Goal: Information Seeking & Learning: Find specific fact

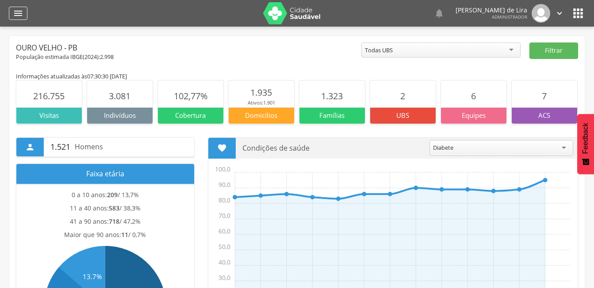
click at [19, 13] on icon "" at bounding box center [18, 13] width 11 height 11
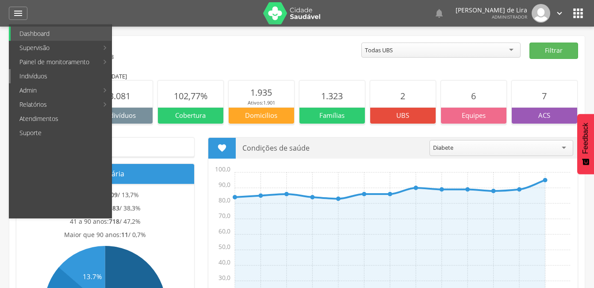
click at [38, 77] on link "Indivíduos" at bounding box center [61, 76] width 101 height 14
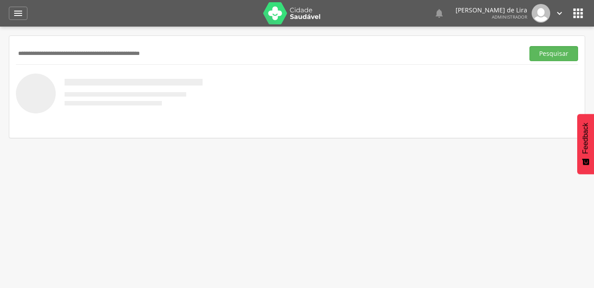
click at [72, 50] on input "text" at bounding box center [268, 53] width 505 height 15
type input "*"
click at [62, 56] on input "text" at bounding box center [268, 53] width 505 height 15
type input "**********"
click at [561, 50] on button "Pesquisar" at bounding box center [554, 53] width 49 height 15
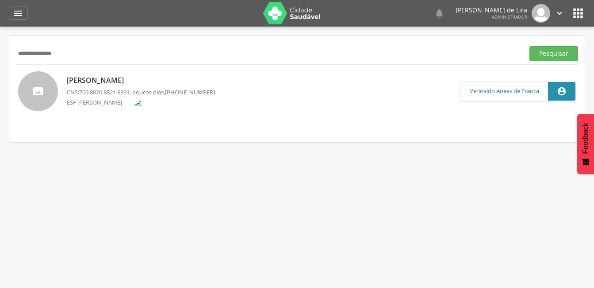
click at [146, 77] on p "[PERSON_NAME]" at bounding box center [141, 80] width 148 height 10
type input "**********"
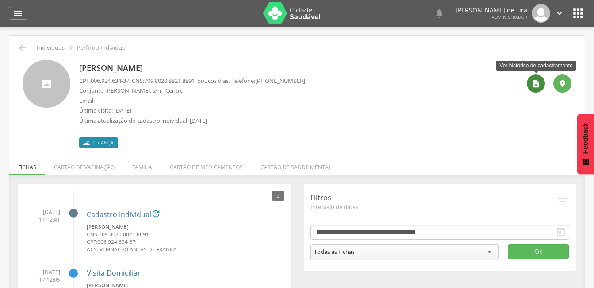
click at [533, 82] on icon "" at bounding box center [536, 83] width 9 height 9
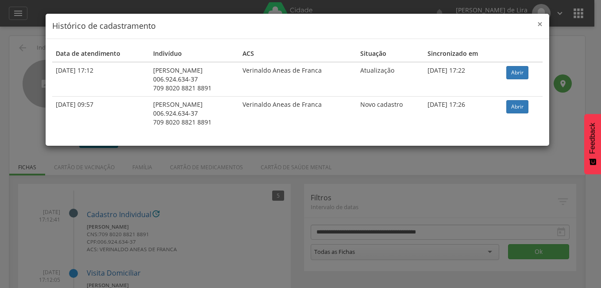
click at [538, 23] on span "×" at bounding box center [539, 24] width 5 height 12
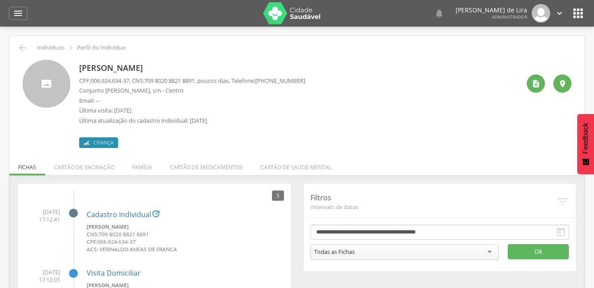
drag, startPoint x: 223, startPoint y: 68, endPoint x: 79, endPoint y: 69, distance: 144.2
click at [79, 69] on div "[PERSON_NAME] CPF: 006.924.634-37 , CNS: 709 8020 8821 8891 , poucos dias, Tele…" at bounding box center [297, 104] width 549 height 88
copy p "[PERSON_NAME]"
drag, startPoint x: 132, startPoint y: 81, endPoint x: 92, endPoint y: 83, distance: 39.4
click at [92, 83] on span "006.924.634-37" at bounding box center [110, 81] width 38 height 8
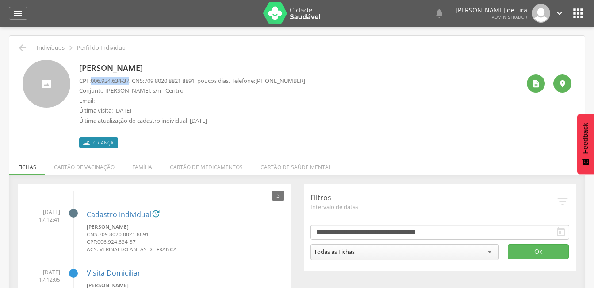
copy span "006.924.634-37"
drag, startPoint x: 204, startPoint y: 81, endPoint x: 152, endPoint y: 81, distance: 51.8
click at [152, 81] on span "709 8020 8821 8891" at bounding box center [169, 81] width 50 height 8
drag, startPoint x: 152, startPoint y: 81, endPoint x: 186, endPoint y: 77, distance: 34.4
click at [186, 77] on span "709 8020 8821 8891" at bounding box center [169, 81] width 50 height 8
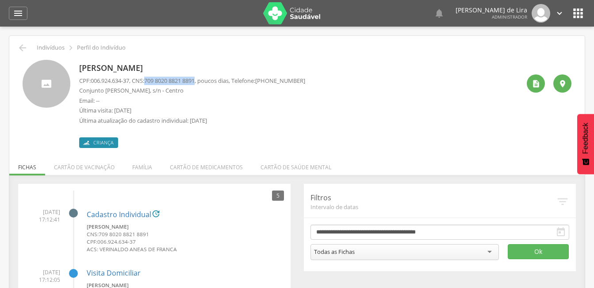
drag, startPoint x: 203, startPoint y: 78, endPoint x: 151, endPoint y: 79, distance: 52.2
click at [151, 79] on span "709 8020 8821 8891" at bounding box center [169, 81] width 50 height 8
copy span "709 8020 8821 8891"
drag, startPoint x: 132, startPoint y: 89, endPoint x: 77, endPoint y: 90, distance: 54.9
click at [77, 90] on div "[PERSON_NAME] CPF: 006.924.634-37 , CNS: 709 8020 8821 8891 , poucos dias, Tele…" at bounding box center [297, 104] width 549 height 88
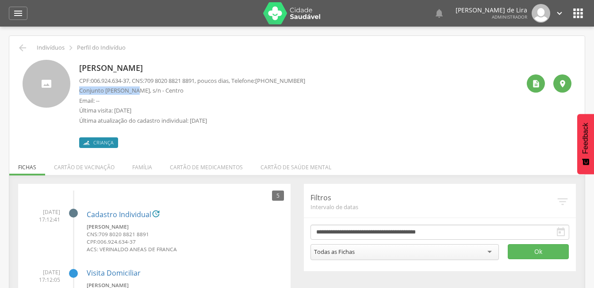
copy p "Conjunto [PERSON_NAME]"
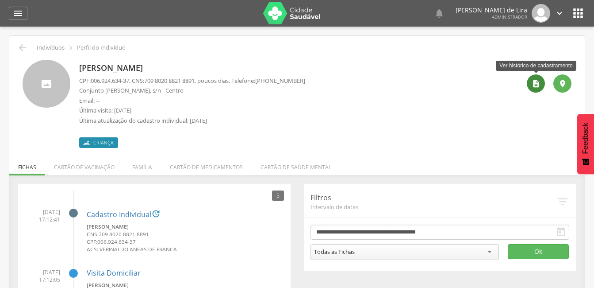
click at [536, 86] on icon "" at bounding box center [536, 83] width 9 height 9
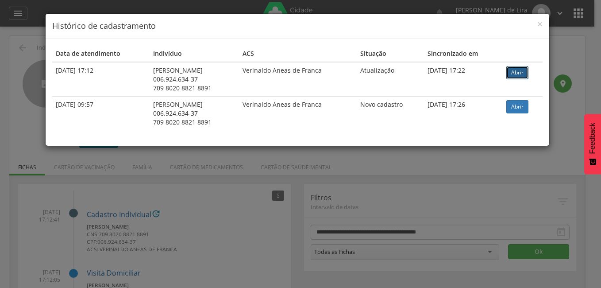
click at [528, 76] on link "Abrir" at bounding box center [517, 72] width 22 height 13
click at [542, 26] on div "× Histórico de cadastramento" at bounding box center [297, 26] width 503 height 25
click at [543, 24] on div "× Histórico de cadastramento" at bounding box center [297, 26] width 503 height 25
click at [542, 24] on span "×" at bounding box center [539, 24] width 5 height 12
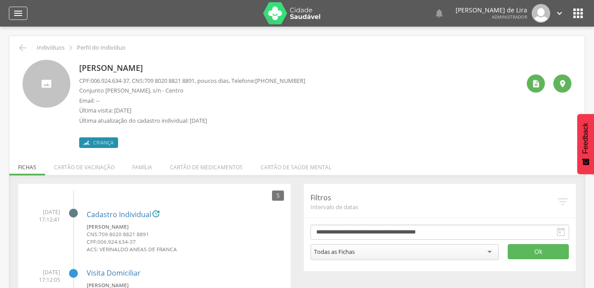
click at [23, 15] on icon "" at bounding box center [18, 13] width 11 height 11
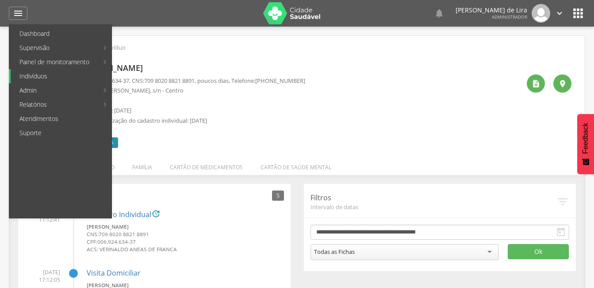
click at [47, 76] on link "Indivíduos" at bounding box center [61, 76] width 101 height 14
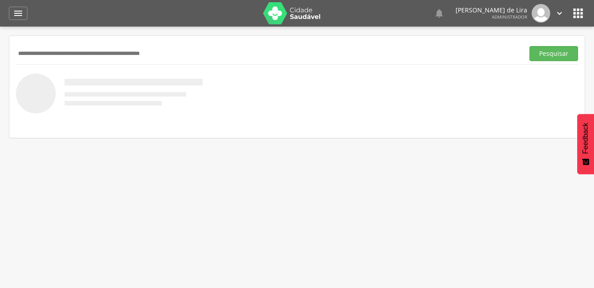
click at [84, 58] on input "text" at bounding box center [268, 53] width 505 height 15
type input "**********"
click at [563, 51] on button "Pesquisar" at bounding box center [554, 53] width 49 height 15
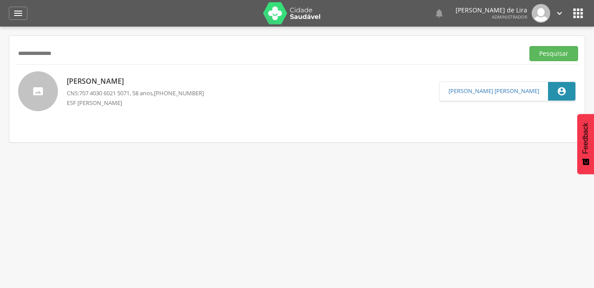
click at [162, 83] on p "[PERSON_NAME]" at bounding box center [135, 81] width 137 height 10
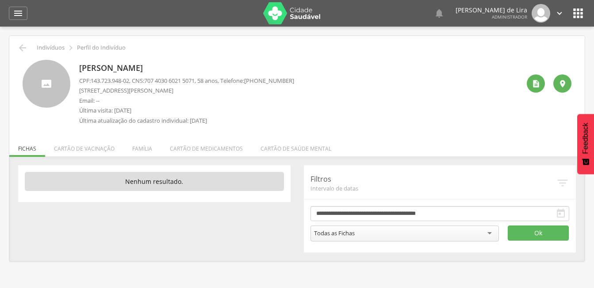
drag, startPoint x: 241, startPoint y: 67, endPoint x: 74, endPoint y: 66, distance: 166.8
click at [74, 66] on div "[PERSON_NAME] CPF: 143.723.948-02 , CNS: [PHONE_NUMBER] , 58 anos, Telefone: [P…" at bounding box center [297, 94] width 549 height 69
copy div "[PERSON_NAME]"
drag, startPoint x: 133, startPoint y: 80, endPoint x: 92, endPoint y: 79, distance: 41.6
click at [92, 79] on p "CPF: 143.723.948-02 , CNS: [PHONE_NUMBER] , 58 anos, Telefone: [PHONE_NUMBER]" at bounding box center [186, 81] width 215 height 8
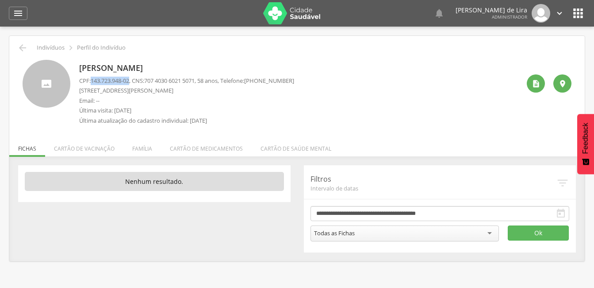
copy span "143.723.948-02"
drag, startPoint x: 204, startPoint y: 79, endPoint x: 144, endPoint y: 82, distance: 59.4
click at [144, 82] on p "CPF: 143.723.948-02 , CNS: [PHONE_NUMBER] , 58 anos, Telefone: [PHONE_NUMBER]" at bounding box center [186, 81] width 215 height 8
drag, startPoint x: 144, startPoint y: 82, endPoint x: 156, endPoint y: 77, distance: 12.9
click at [156, 77] on span "707 4030 6021 5071" at bounding box center [169, 81] width 50 height 8
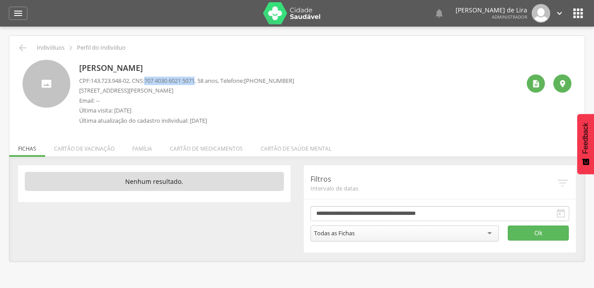
drag, startPoint x: 150, startPoint y: 77, endPoint x: 203, endPoint y: 80, distance: 53.6
click at [203, 80] on p "CPF: 143.723.948-02 , CNS: [PHONE_NUMBER] , 58 anos, Telefone: [PHONE_NUMBER]" at bounding box center [186, 81] width 215 height 8
copy p "707 4030 6021 5071"
drag, startPoint x: 124, startPoint y: 89, endPoint x: 79, endPoint y: 89, distance: 45.1
click at [79, 89] on p "[STREET_ADDRESS][PERSON_NAME]" at bounding box center [186, 90] width 215 height 8
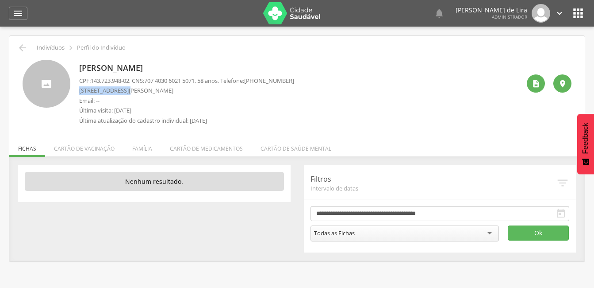
copy p "[GEOGRAPHIC_DATA][PERSON_NAME]"
click at [12, 46] on div " Indivíduos  Perfil do Indivíduo [PERSON_NAME] CPF: 143.723.948-02 , CNS: [PH…" at bounding box center [297, 148] width 576 height 225
click at [21, 11] on icon "" at bounding box center [18, 13] width 11 height 11
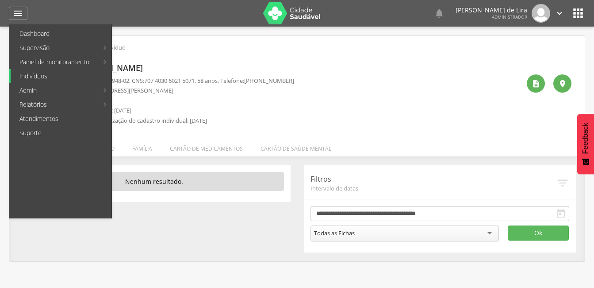
click at [32, 73] on link "Indivíduos" at bounding box center [61, 76] width 101 height 14
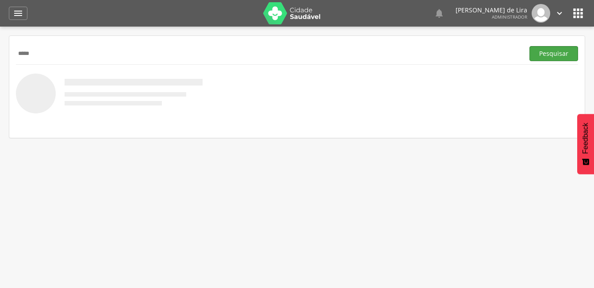
type input "*****"
click at [550, 55] on button "Pesquisar" at bounding box center [554, 53] width 49 height 15
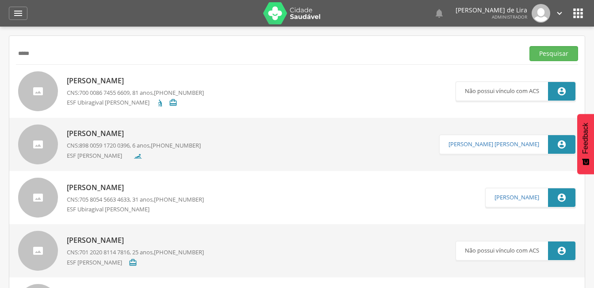
click at [105, 187] on p "[PERSON_NAME]" at bounding box center [135, 187] width 137 height 10
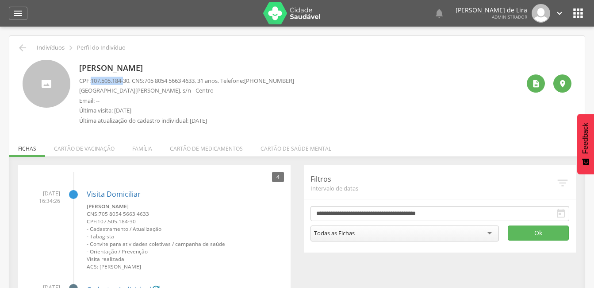
drag, startPoint x: 127, startPoint y: 80, endPoint x: 91, endPoint y: 80, distance: 36.3
click at [91, 80] on p "CPF: 107.505.184-30 , CNS: [PHONE_NUMBER] , 31 anos, Telefone: [PHONE_NUMBER]" at bounding box center [186, 81] width 215 height 8
drag, startPoint x: 91, startPoint y: 80, endPoint x: 133, endPoint y: 80, distance: 42.0
click at [133, 80] on p "CPF: 107.505.184-30 , CNS: [PHONE_NUMBER] , 31 anos, Telefone: [PHONE_NUMBER]" at bounding box center [186, 81] width 215 height 8
drag, startPoint x: 133, startPoint y: 80, endPoint x: 100, endPoint y: 80, distance: 32.7
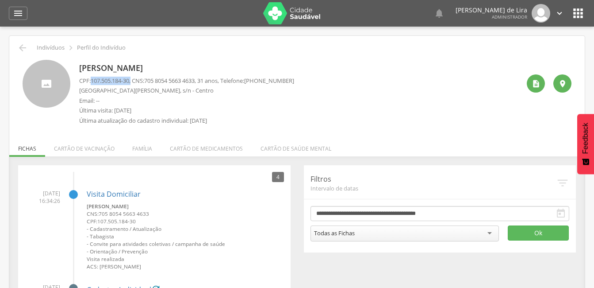
click at [100, 80] on p "CPF: 107.505.184-30 , CNS: [PHONE_NUMBER] , 31 anos, Telefone: [PHONE_NUMBER]" at bounding box center [186, 81] width 215 height 8
copy p "107.505.184-30 ,"
drag, startPoint x: 204, startPoint y: 79, endPoint x: 151, endPoint y: 77, distance: 52.2
click at [151, 77] on span "705 8054 5663 4633" at bounding box center [169, 81] width 50 height 8
copy span "705 8054 5663 4633"
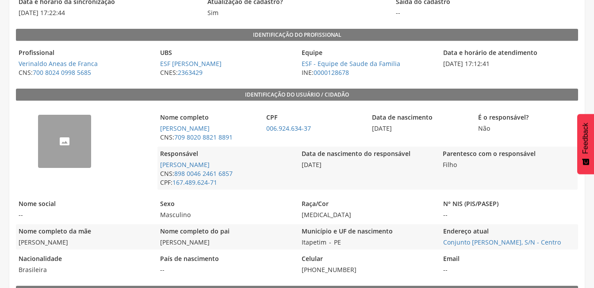
scroll to position [101, 0]
